Goal: Check status: Check status

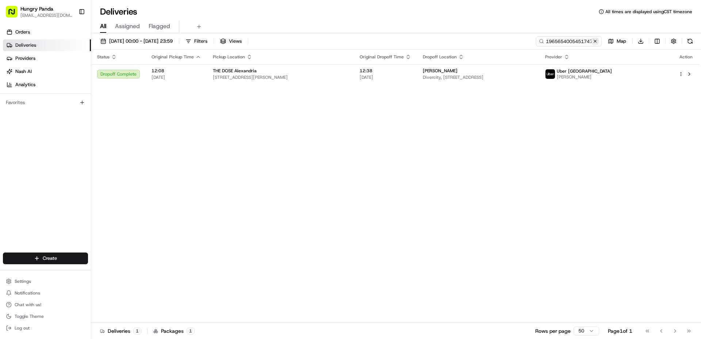
drag, startPoint x: 595, startPoint y: 41, endPoint x: 571, endPoint y: 41, distance: 23.7
click at [594, 41] on button at bounding box center [594, 41] width 7 height 7
click at [571, 41] on input at bounding box center [558, 41] width 88 height 10
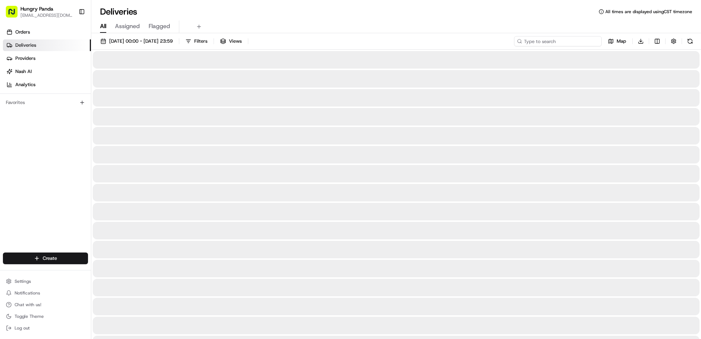
paste input "1639628435455751051553"
type input "1639628435455751051553"
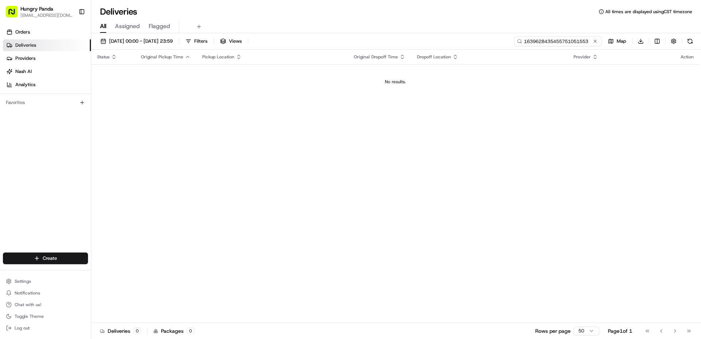
click at [523, 40] on input "1639628435455751051553" at bounding box center [558, 41] width 88 height 10
drag, startPoint x: 595, startPoint y: 39, endPoint x: 587, endPoint y: 39, distance: 8.0
click at [594, 39] on button at bounding box center [594, 41] width 7 height 7
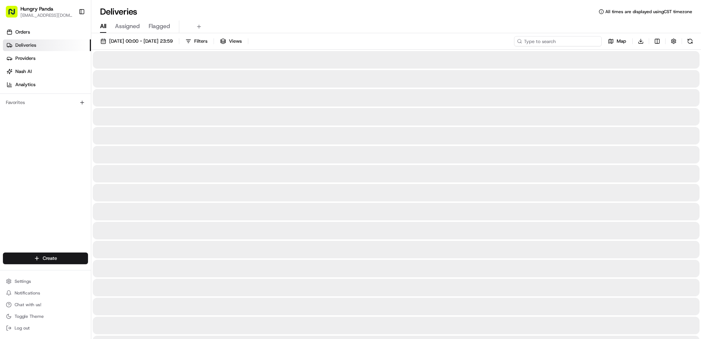
click at [585, 39] on input at bounding box center [558, 41] width 88 height 10
paste input "1639628435455751051553"
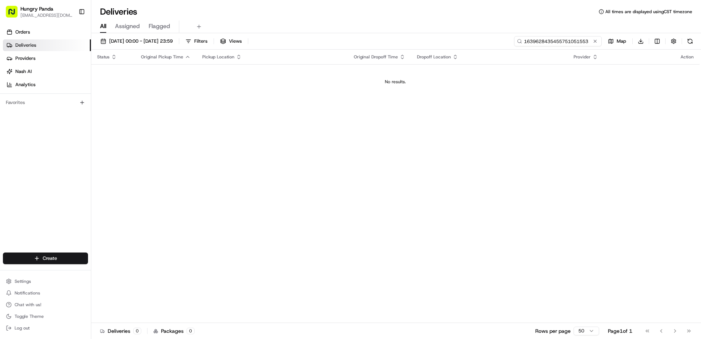
click at [524, 45] on input "1639628435455751051553" at bounding box center [558, 41] width 88 height 10
drag, startPoint x: 525, startPoint y: 43, endPoint x: 529, endPoint y: 45, distance: 4.8
click at [525, 43] on input "1639628435455751051553" at bounding box center [558, 41] width 88 height 10
click at [528, 38] on input "1639628435455751051553" at bounding box center [558, 41] width 88 height 10
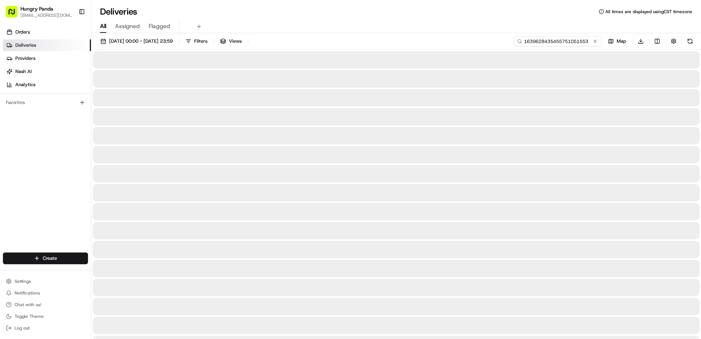
type input "1639628435455751051553"
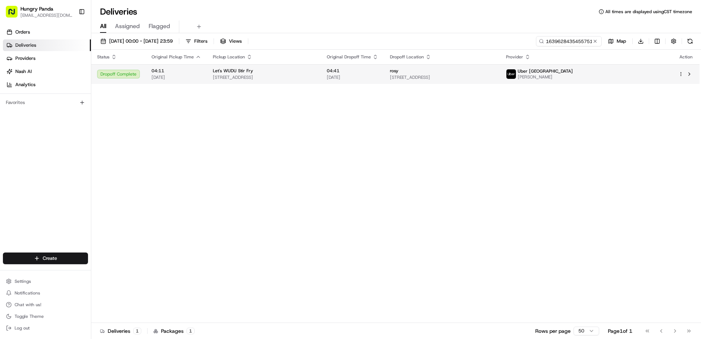
click at [573, 77] on span "[PERSON_NAME]" at bounding box center [545, 77] width 55 height 6
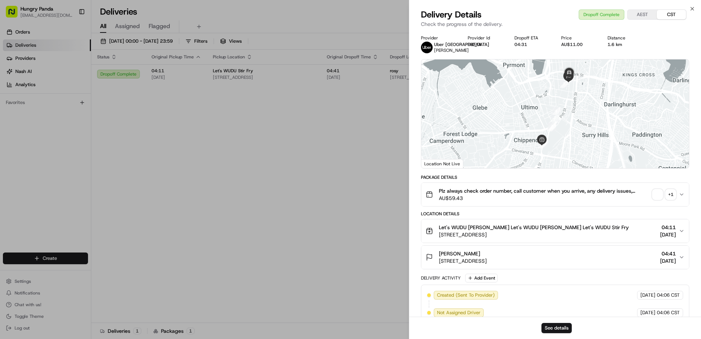
click at [671, 197] on div "+ 1" at bounding box center [670, 194] width 10 height 10
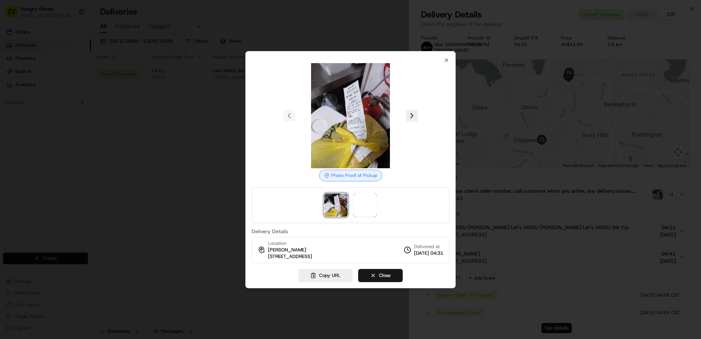
click at [377, 201] on div at bounding box center [350, 205] width 198 height 36
click at [358, 204] on img at bounding box center [364, 204] width 23 height 23
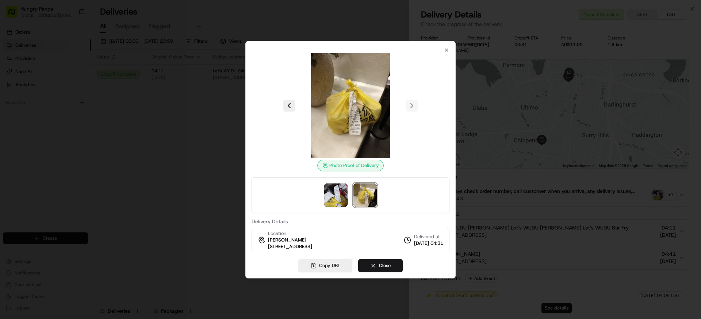
click at [450, 51] on div "Photo Proof of Delivery Delivery Details Location rosy rosy rosy [STREET_ADDRES…" at bounding box center [350, 159] width 210 height 237
click at [448, 51] on icon "button" at bounding box center [446, 50] width 3 height 3
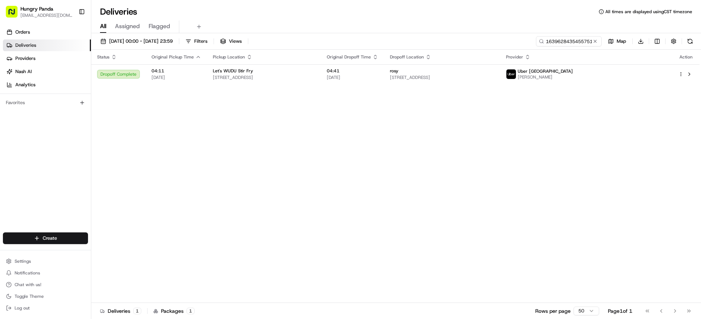
drag, startPoint x: 272, startPoint y: 118, endPoint x: 320, endPoint y: 105, distance: 49.9
drag, startPoint x: 595, startPoint y: 43, endPoint x: 572, endPoint y: 44, distance: 23.4
click at [595, 43] on button at bounding box center [594, 41] width 7 height 7
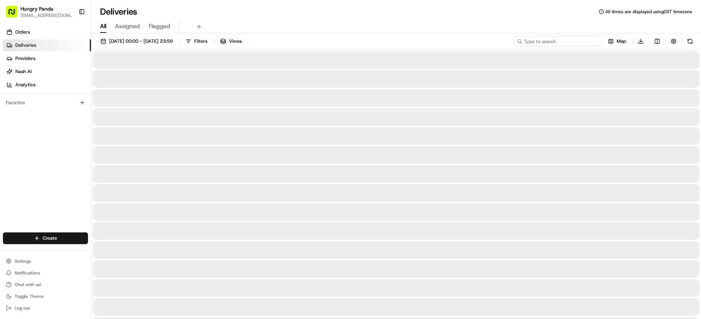
click at [572, 44] on input at bounding box center [558, 41] width 88 height 10
paste input "656767853555570125139"
type input "656767853555570125139"
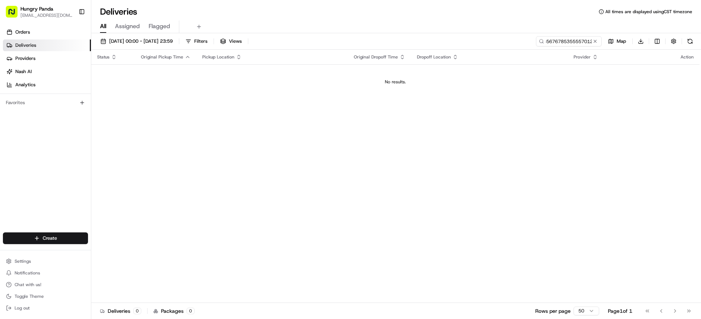
drag, startPoint x: 594, startPoint y: 40, endPoint x: 588, endPoint y: 39, distance: 5.9
click at [594, 40] on button at bounding box center [594, 41] width 7 height 7
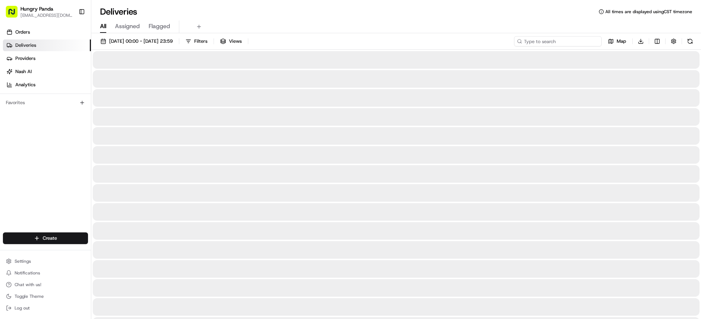
click at [585, 39] on input at bounding box center [558, 41] width 88 height 10
paste input "656767853555570125139"
type input "656767853555570125139"
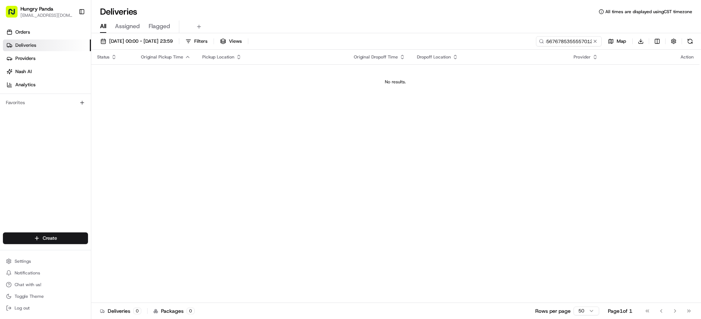
drag, startPoint x: 594, startPoint y: 43, endPoint x: 586, endPoint y: 43, distance: 8.4
click at [594, 43] on button at bounding box center [594, 41] width 7 height 7
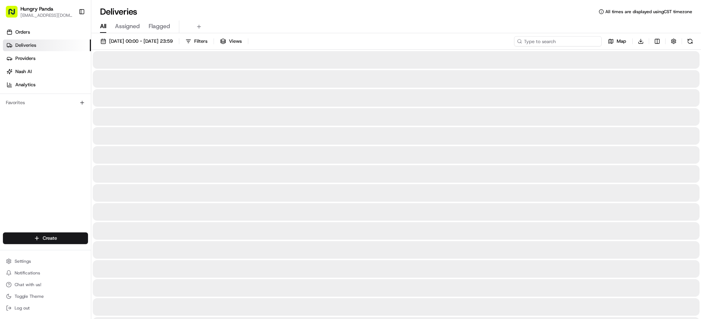
click at [584, 43] on input at bounding box center [558, 41] width 88 height 10
paste input "656767853555570125139"
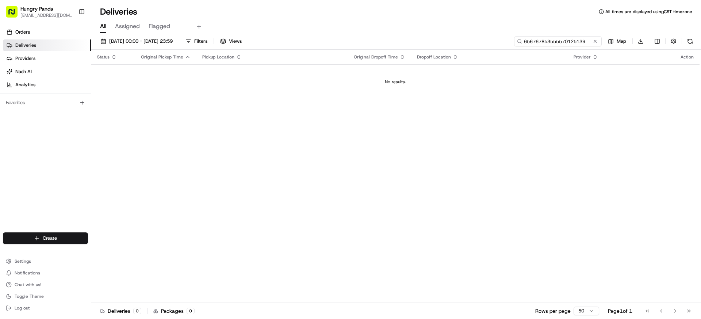
click at [526, 43] on input "656767853555570125139" at bounding box center [558, 41] width 88 height 10
type input "656767853555570125139"
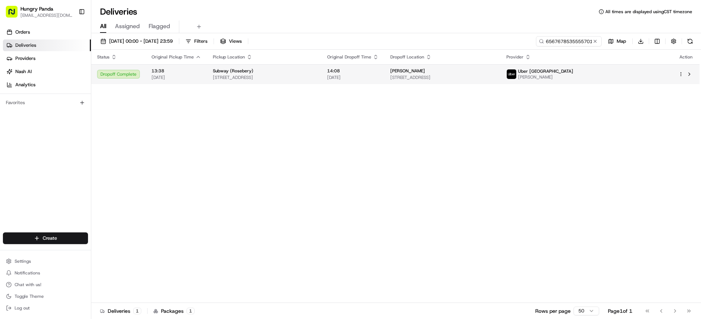
click at [646, 80] on div "Uber [GEOGRAPHIC_DATA] [PERSON_NAME]" at bounding box center [586, 74] width 160 height 12
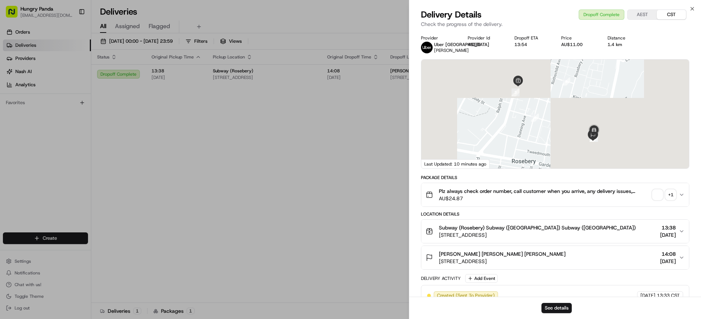
drag, startPoint x: 682, startPoint y: 194, endPoint x: 675, endPoint y: 196, distance: 6.9
click at [677, 196] on button "Plz always check order number, call customer when you arrive, any delivery issu…" at bounding box center [555, 194] width 268 height 23
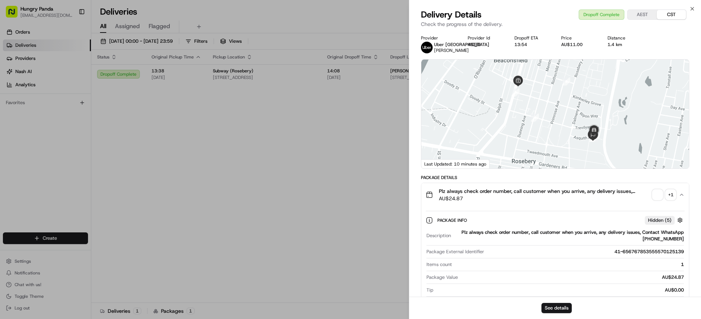
click at [669, 196] on div "+ 1" at bounding box center [670, 194] width 10 height 10
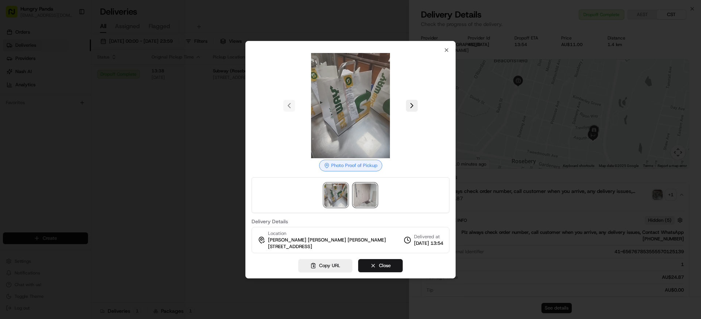
click at [360, 193] on img at bounding box center [364, 194] width 23 height 23
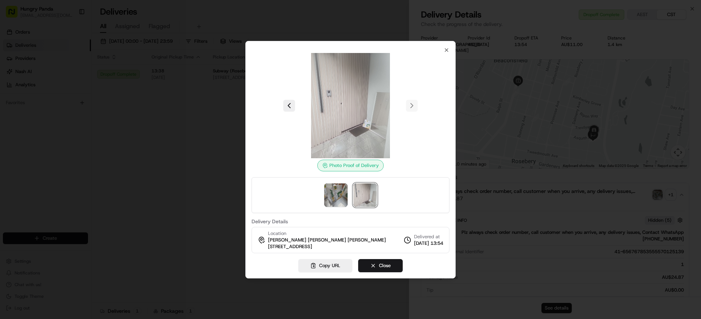
click at [170, 74] on div at bounding box center [350, 159] width 701 height 319
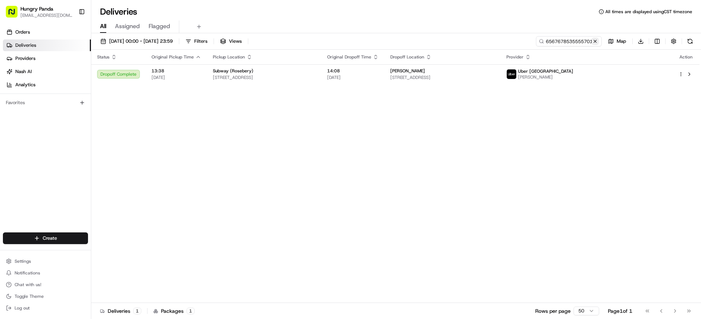
click at [594, 39] on button at bounding box center [594, 41] width 7 height 7
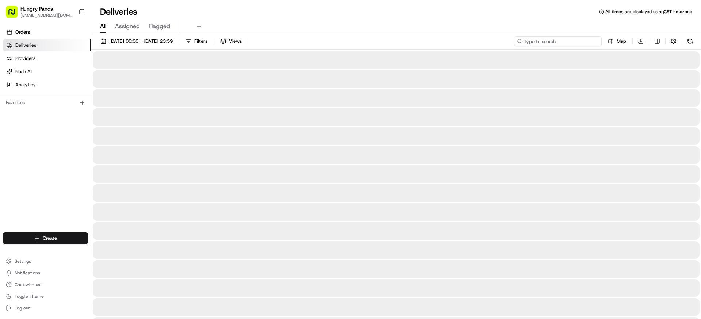
click at [572, 43] on input at bounding box center [558, 41] width 88 height 10
paste input "326563360585575756341"
type input "326563360585575756341"
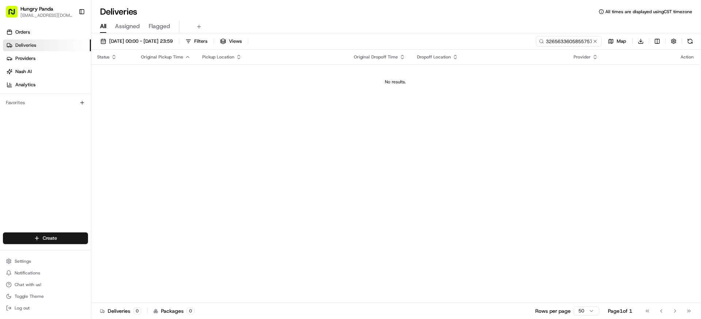
click at [355, 96] on td "No results." at bounding box center [395, 81] width 608 height 35
click at [597, 43] on button at bounding box center [594, 41] width 7 height 7
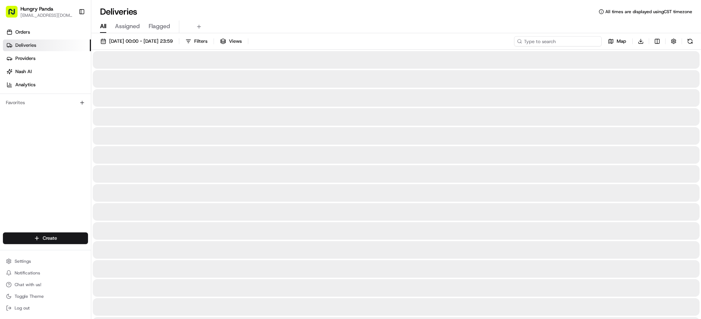
click at [573, 41] on input at bounding box center [558, 41] width 88 height 10
paste input "466464570505772459995"
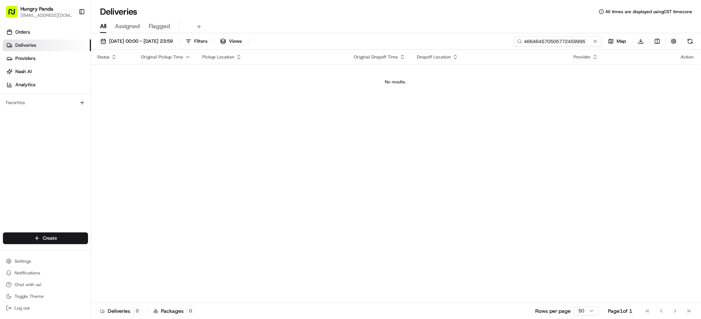
type input "466464570505772459995"
click at [592, 43] on button at bounding box center [594, 41] width 7 height 7
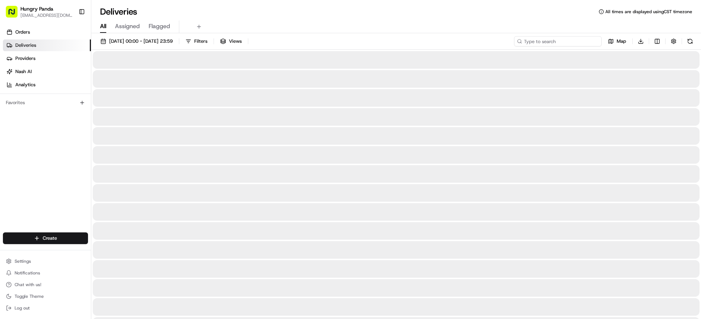
click at [580, 41] on input at bounding box center [558, 41] width 88 height 10
paste input "466464570505772459995"
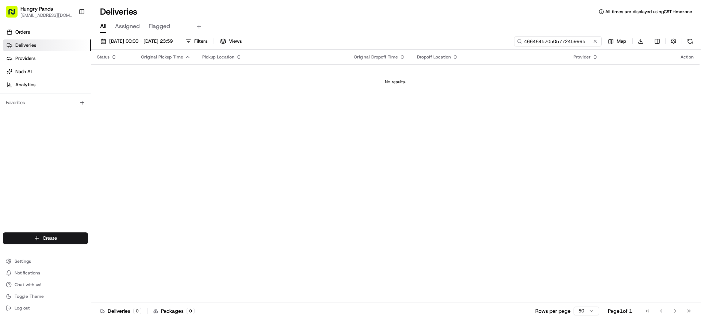
click at [528, 42] on input "466464570505772459995" at bounding box center [558, 41] width 88 height 10
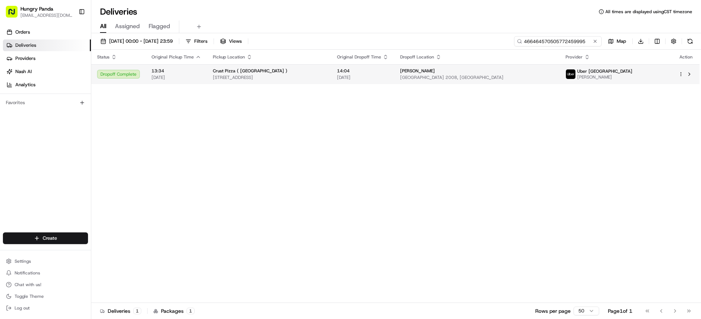
type input "466464570505772459995"
click at [625, 74] on span "Uber [GEOGRAPHIC_DATA]" at bounding box center [604, 71] width 55 height 6
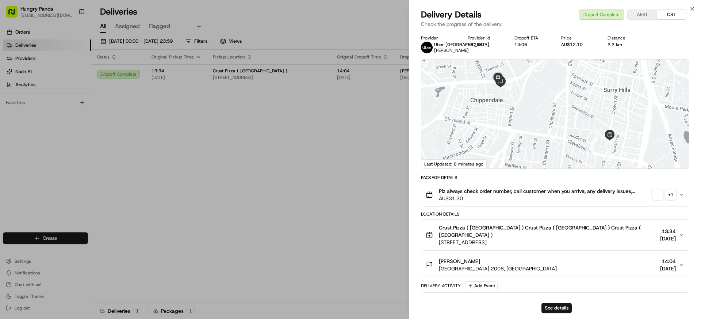
click at [669, 192] on div "+ 1" at bounding box center [670, 194] width 10 height 10
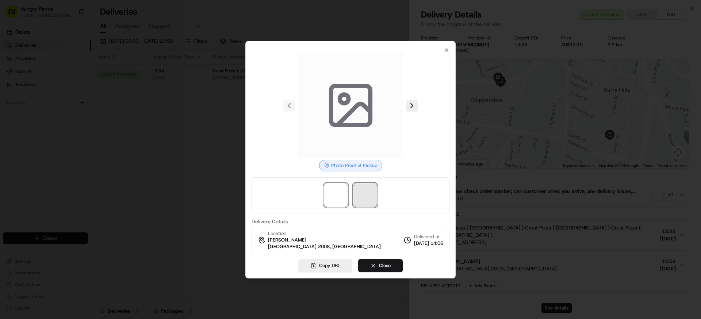
click at [360, 191] on span at bounding box center [364, 194] width 23 height 23
click at [329, 193] on img at bounding box center [335, 194] width 23 height 23
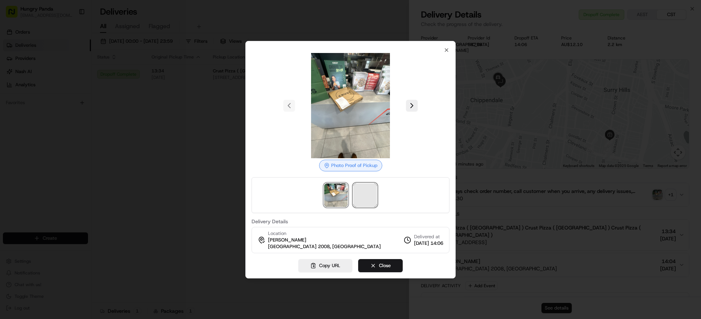
click at [368, 188] on span at bounding box center [364, 194] width 23 height 23
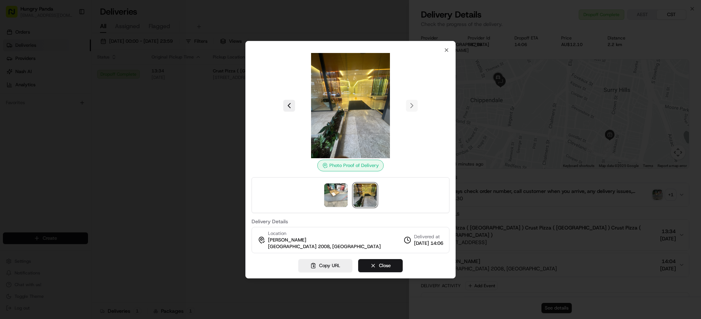
click at [355, 197] on img at bounding box center [364, 194] width 23 height 23
click at [345, 189] on img at bounding box center [335, 194] width 23 height 23
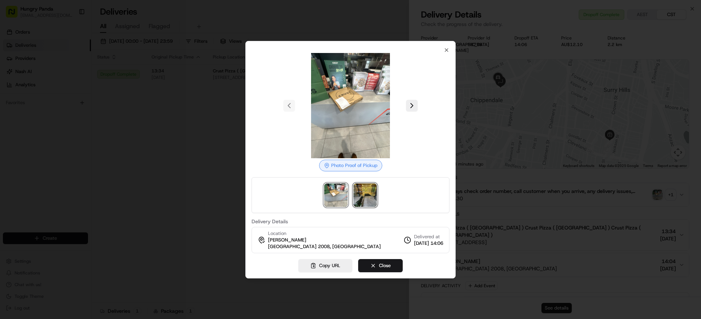
click at [358, 189] on img at bounding box center [364, 194] width 23 height 23
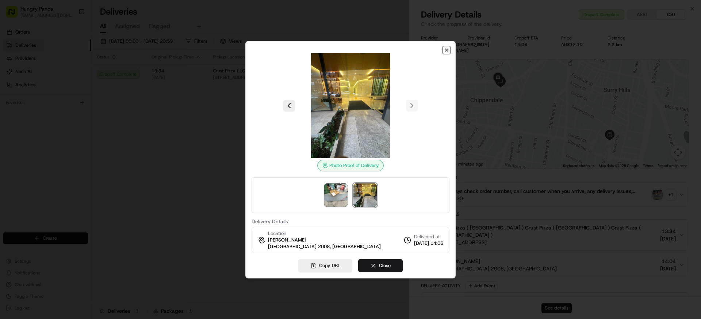
click at [445, 51] on icon "button" at bounding box center [447, 50] width 6 height 6
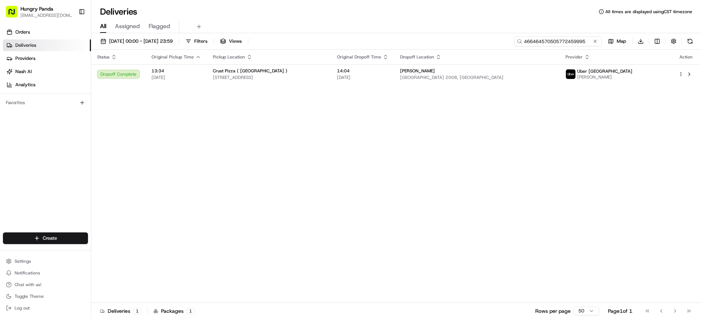
click at [599, 41] on input "466464570505772459995" at bounding box center [558, 41] width 88 height 10
click at [596, 41] on button at bounding box center [594, 41] width 7 height 7
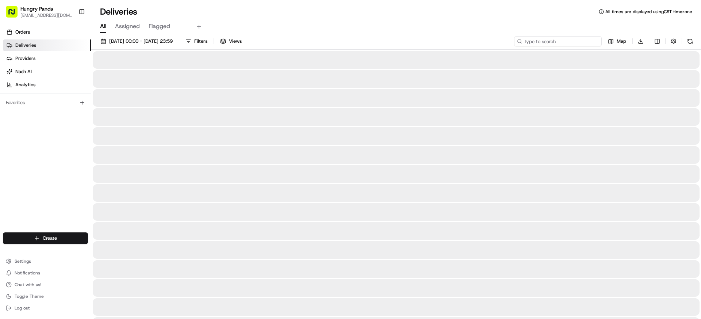
click at [581, 41] on input at bounding box center [558, 41] width 88 height 10
paste input "9300631735657721731566"
type input "9300631735657721731566"
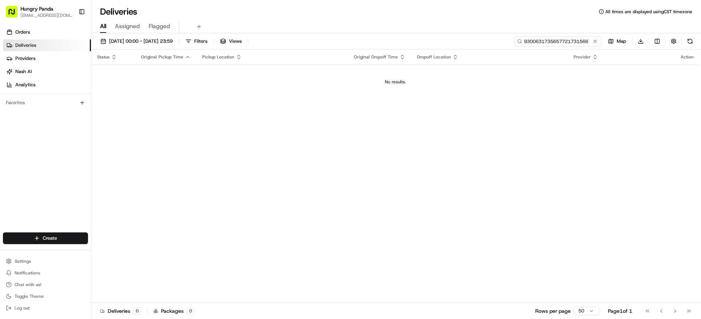
click at [523, 44] on input "9300631735657721731566" at bounding box center [558, 41] width 88 height 10
click at [595, 43] on button at bounding box center [594, 41] width 7 height 7
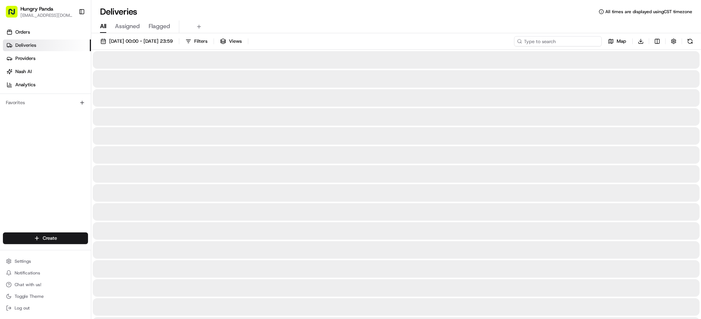
click at [577, 43] on input at bounding box center [558, 41] width 88 height 10
paste input "9300631735657721731566"
type input "9300631735657721731566"
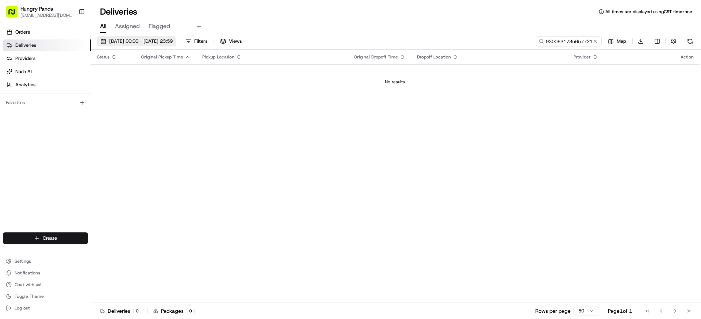
click at [114, 40] on span "[DATE] 00:00 - [DATE] 23:59" at bounding box center [141, 41] width 64 height 7
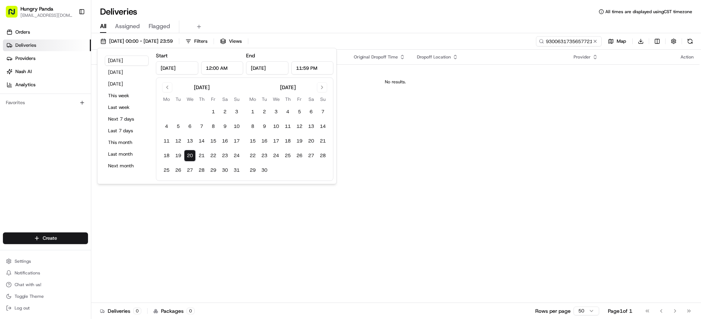
drag, startPoint x: 176, startPoint y: 69, endPoint x: 184, endPoint y: 89, distance: 22.4
click at [176, 69] on input "[DATE]" at bounding box center [177, 67] width 42 height 13
type input "[DATE]"
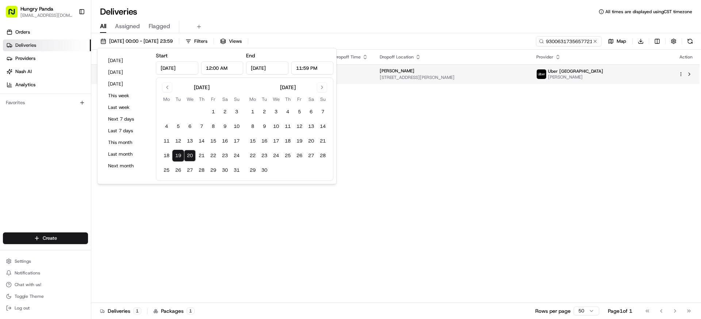
click at [530, 83] on td "[PERSON_NAME] [STREET_ADDRESS][PERSON_NAME]" at bounding box center [452, 74] width 157 height 20
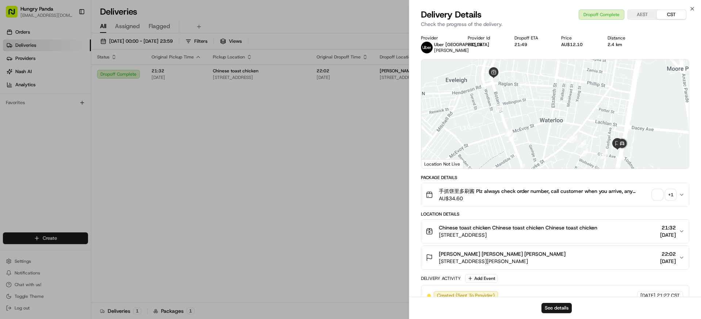
click at [670, 196] on div "+ 1" at bounding box center [670, 194] width 10 height 10
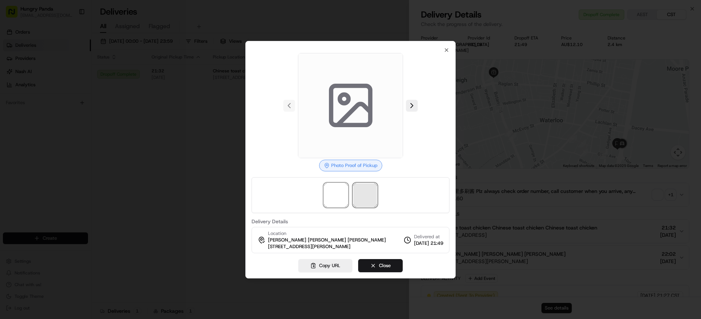
click at [356, 184] on span at bounding box center [364, 194] width 23 height 23
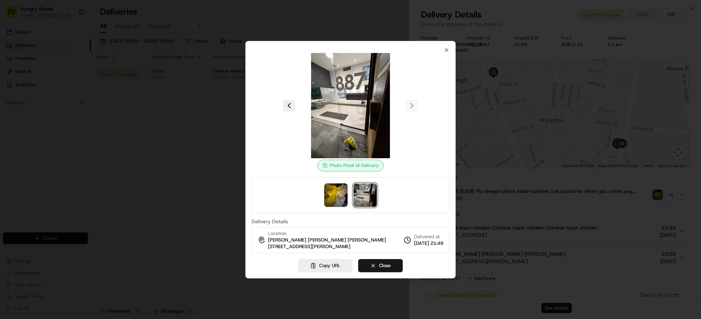
click at [359, 195] on img at bounding box center [364, 194] width 23 height 23
